Goal: Check status

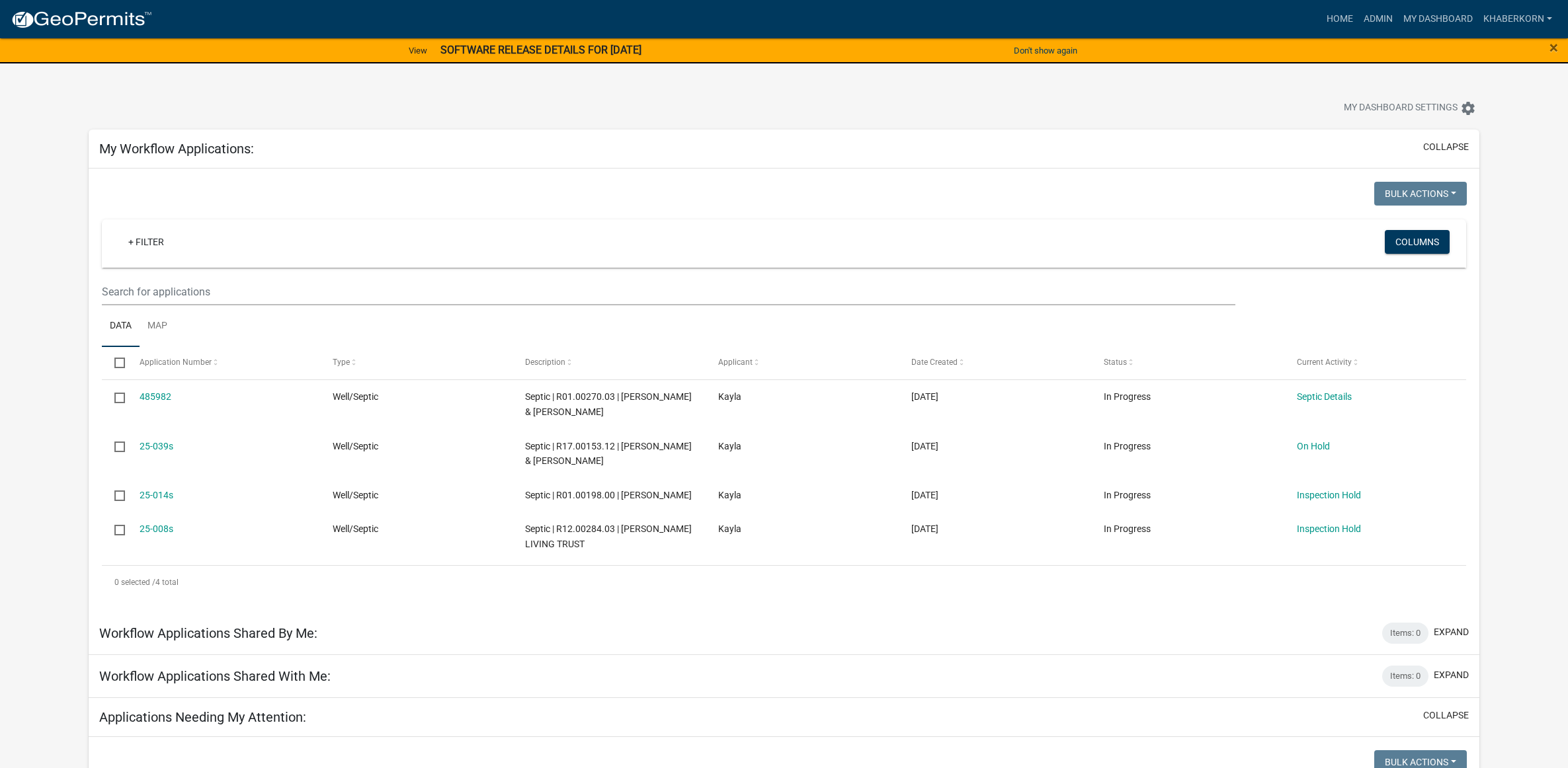
scroll to position [496, 0]
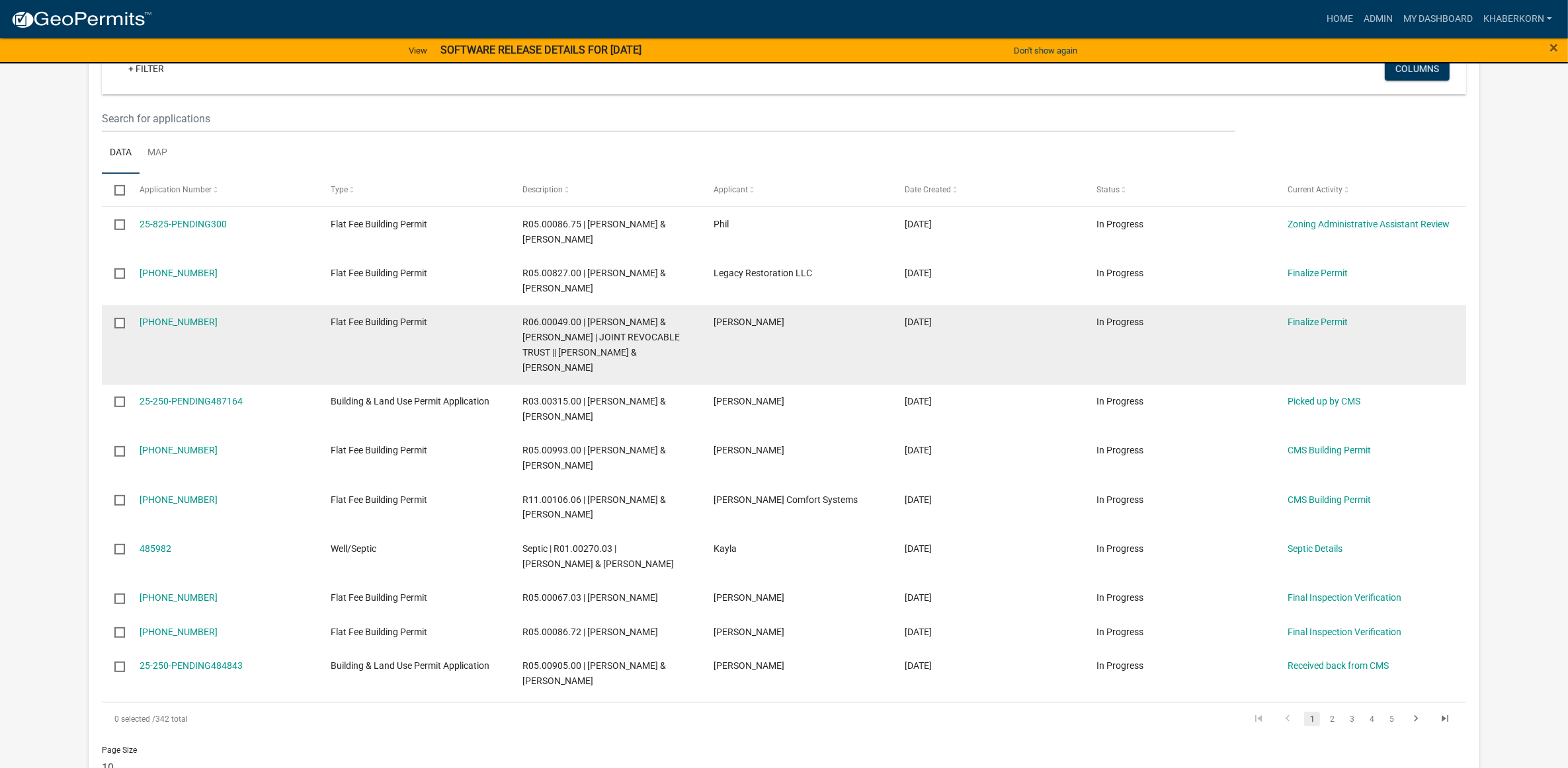
scroll to position [743, 0]
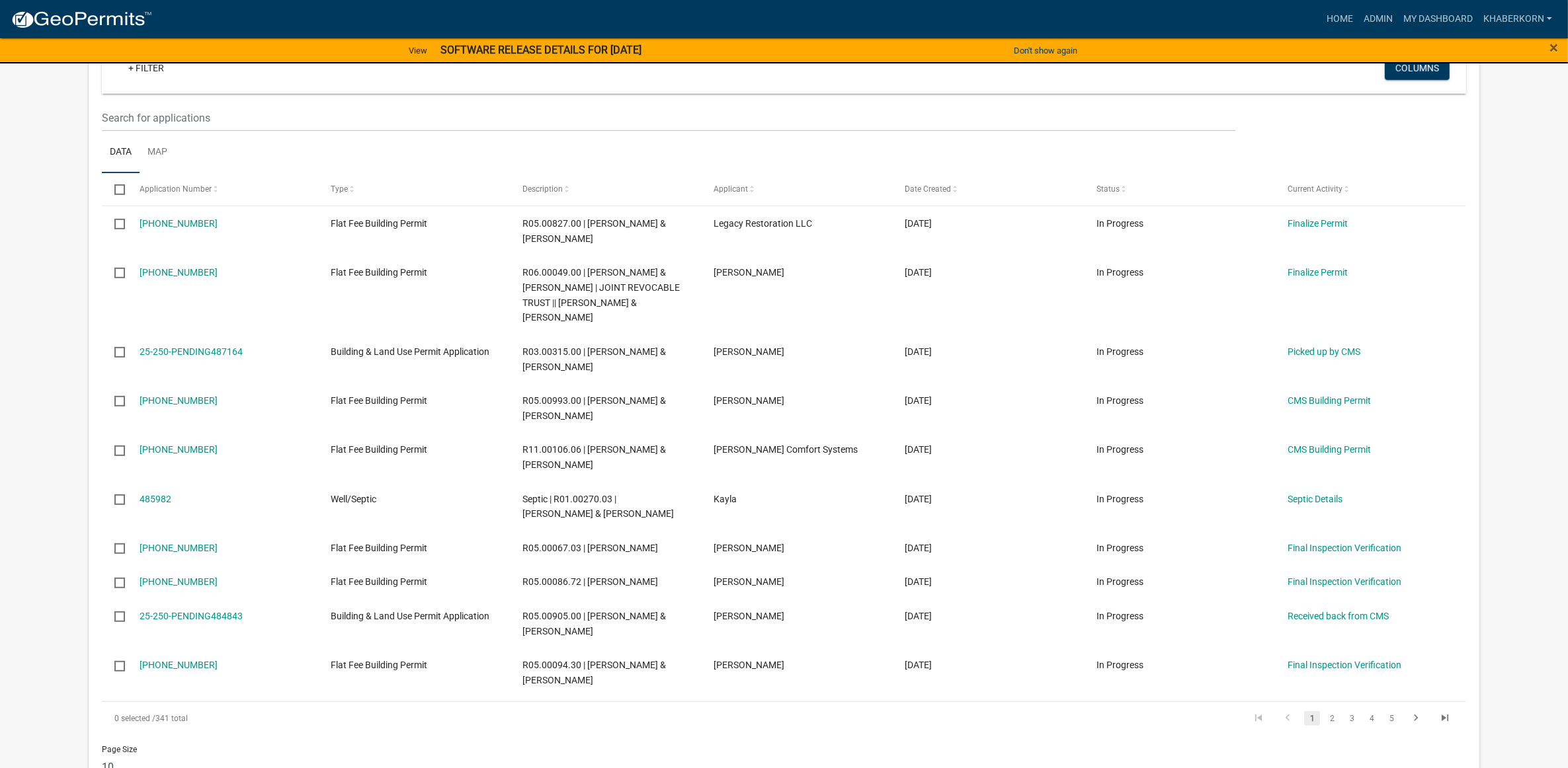
scroll to position [827, 0]
